Goal: Task Accomplishment & Management: Use online tool/utility

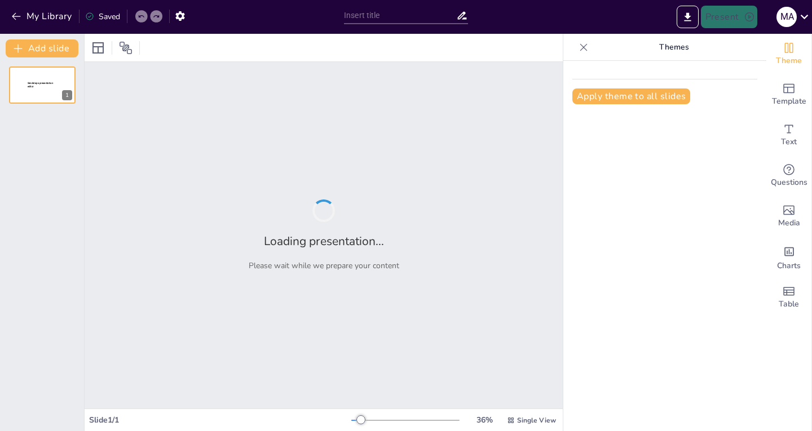
type input "Normativa Legal Vigente y su Impacto en la Actuación Policial con Niños, Niñas …"
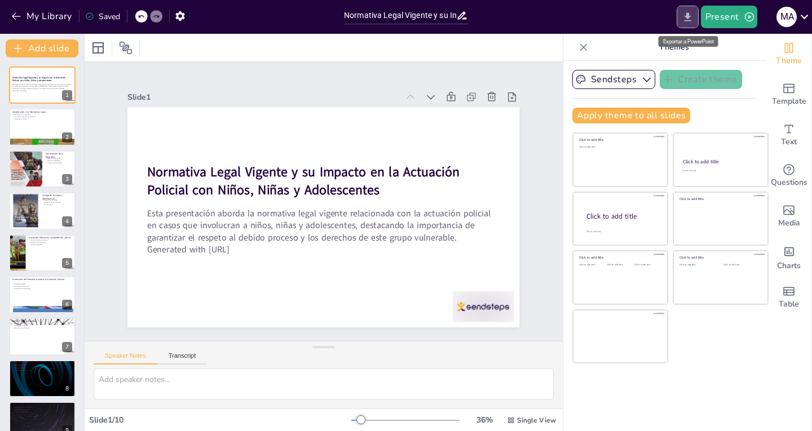
click at [682, 15] on icon "Export to PowerPoint" at bounding box center [687, 17] width 12 height 12
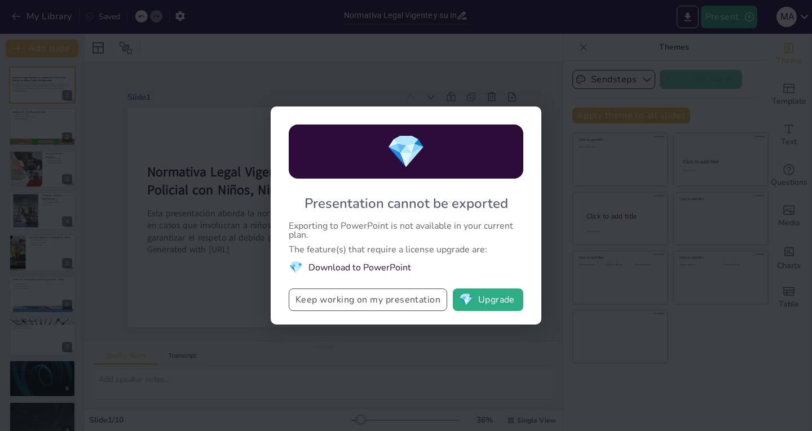
click at [403, 300] on button "Keep working on my presentation" at bounding box center [368, 300] width 158 height 23
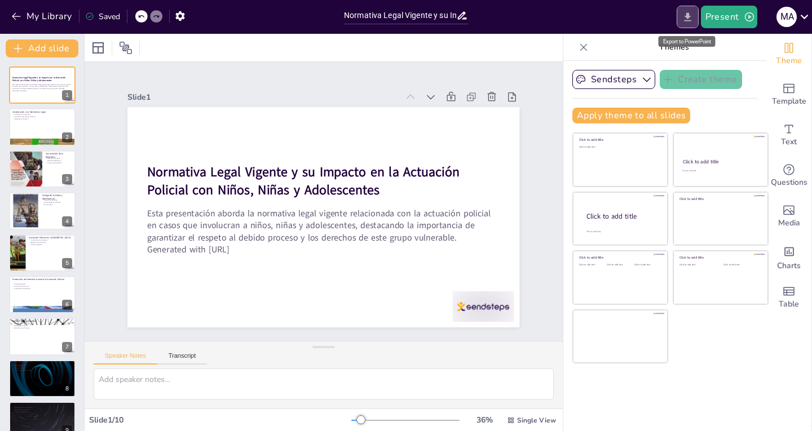
click at [691, 18] on icon "Export to PowerPoint" at bounding box center [687, 17] width 12 height 12
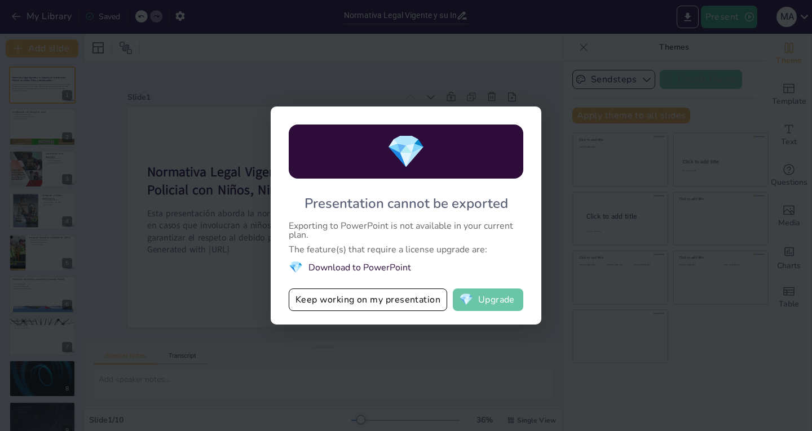
click at [491, 300] on button "💎 Upgrade" at bounding box center [488, 300] width 70 height 23
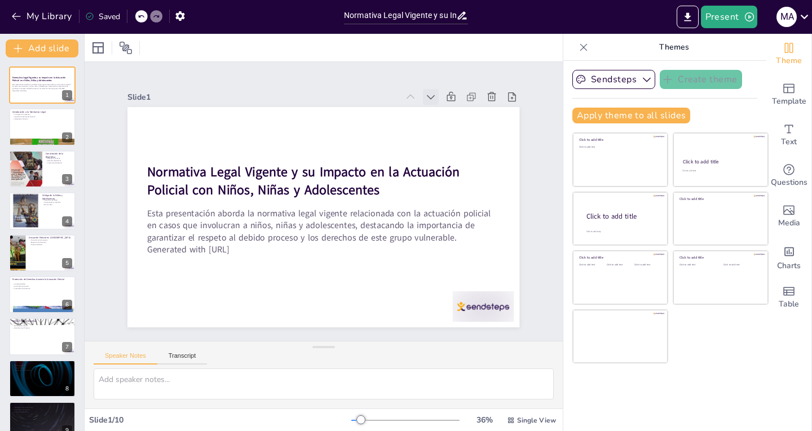
click at [435, 103] on icon at bounding box center [441, 109] width 12 height 12
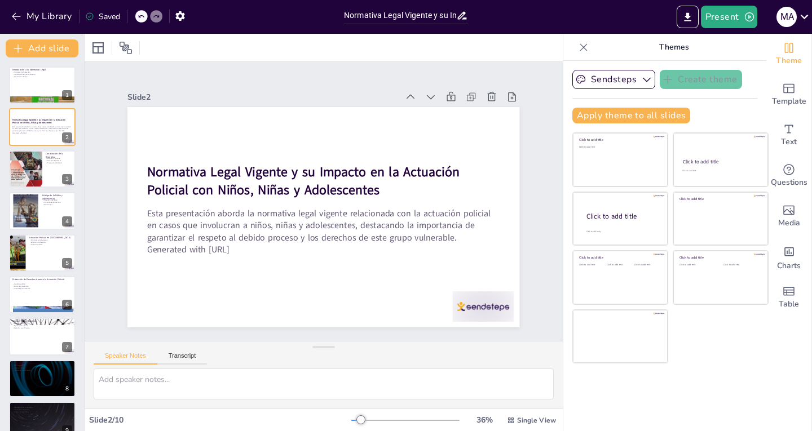
click at [425, 94] on icon at bounding box center [430, 96] width 11 height 11
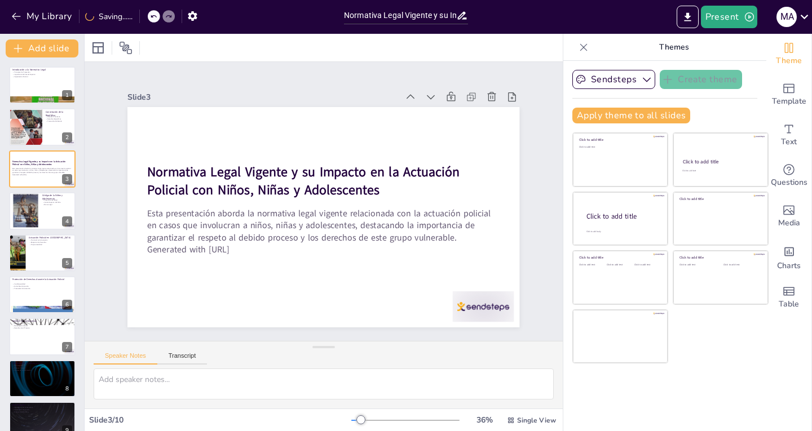
click at [425, 94] on icon at bounding box center [430, 96] width 11 height 11
click at [435, 103] on icon at bounding box center [441, 109] width 12 height 12
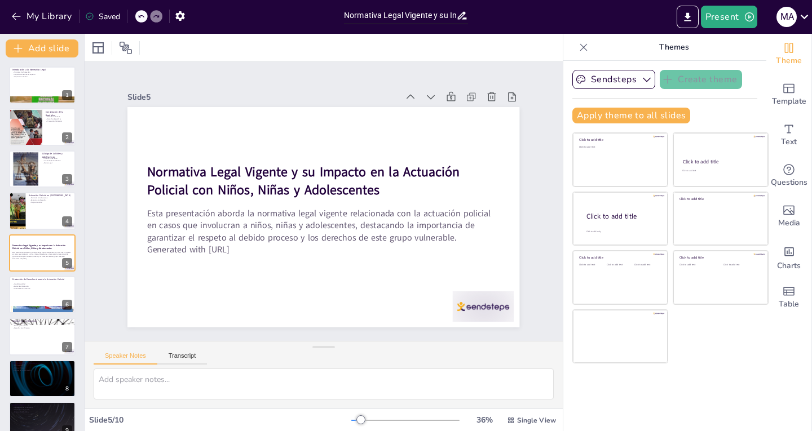
click at [425, 94] on icon at bounding box center [430, 96] width 11 height 11
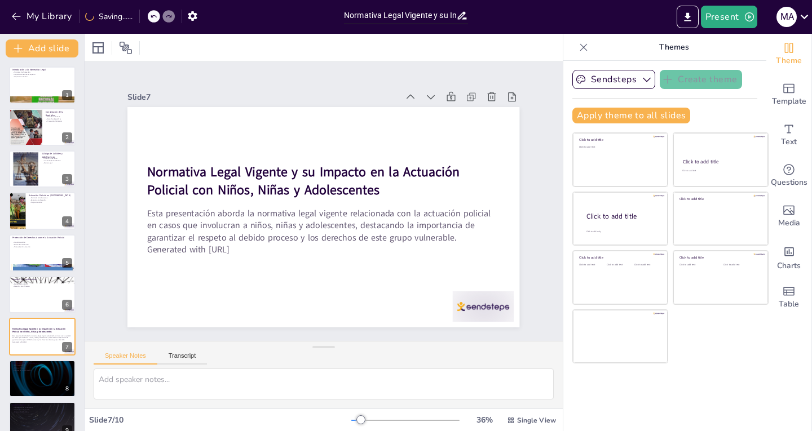
click at [435, 103] on icon at bounding box center [441, 109] width 12 height 12
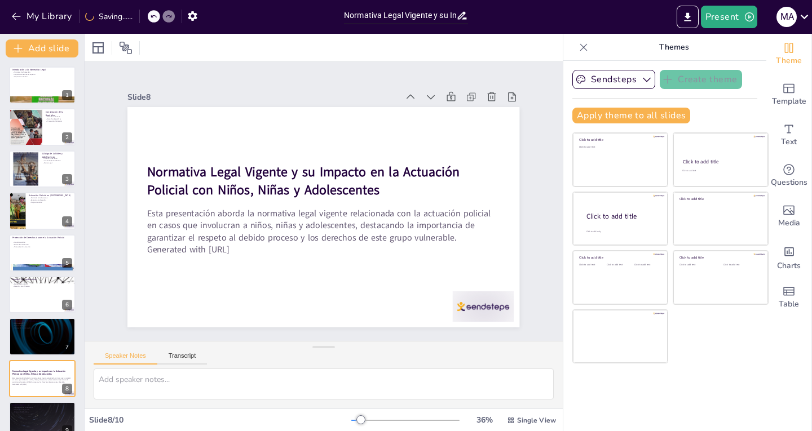
click at [435, 103] on icon at bounding box center [441, 109] width 12 height 12
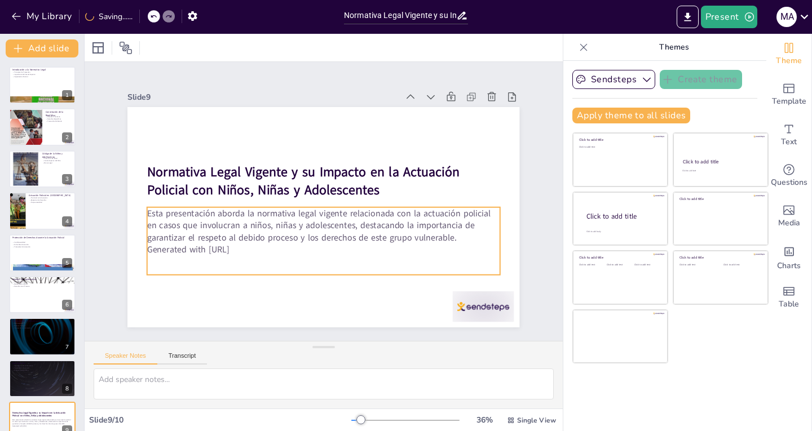
click at [315, 244] on p "Generated with [URL]" at bounding box center [323, 250] width 353 height 12
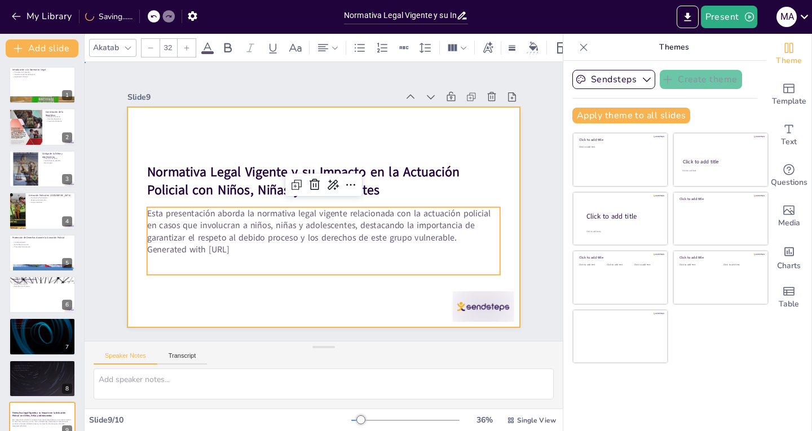
click at [289, 283] on div at bounding box center [323, 217] width 392 height 220
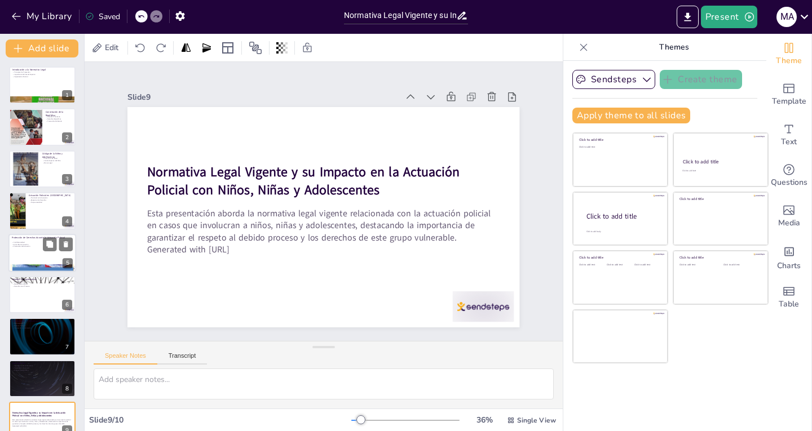
click at [17, 251] on div at bounding box center [42, 253] width 68 height 38
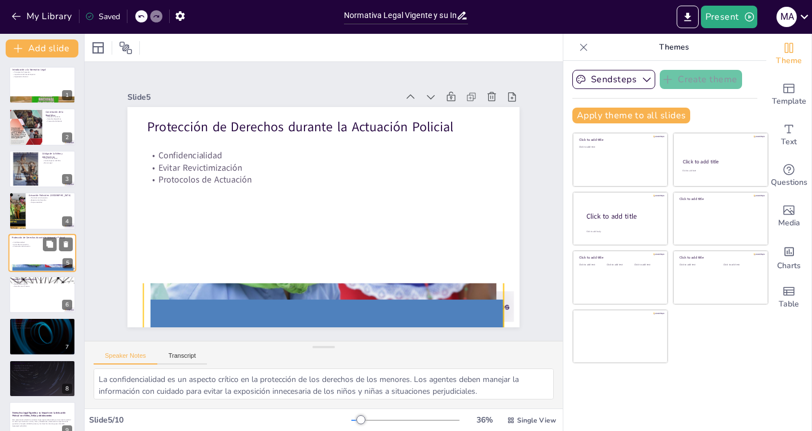
scroll to position [8, 0]
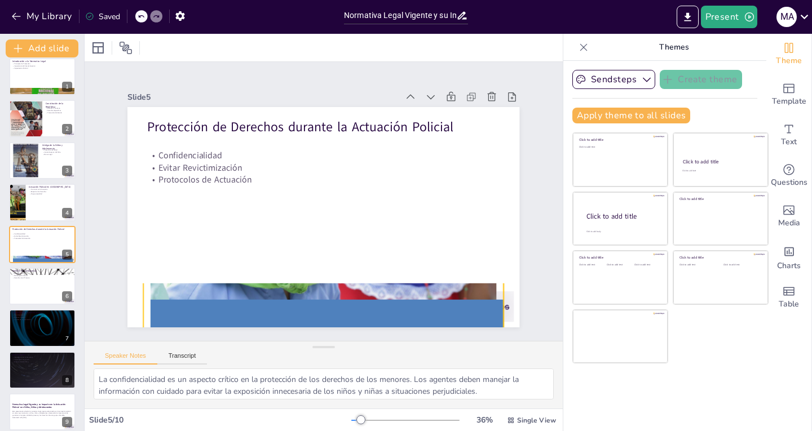
click at [27, 348] on div "Introducción a la Normativa Legal Principios de Protección Importancia del Inte…" at bounding box center [42, 265] width 84 height 415
click at [32, 339] on div at bounding box center [42, 328] width 68 height 38
type textarea "La coordinación entre instituciones es esencial para abordar de manera efectiva…"
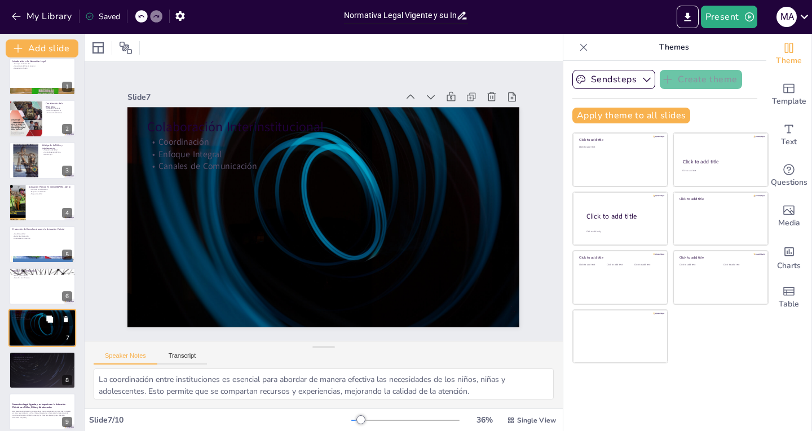
scroll to position [59, 0]
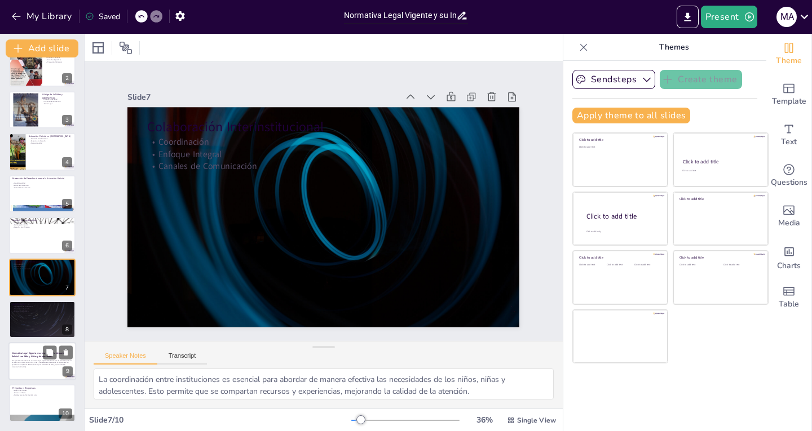
click at [52, 369] on div "Esta presentación aborda la normativa legal vigente relacionada con la actuació…" at bounding box center [42, 366] width 61 height 12
